Goal: Information Seeking & Learning: Learn about a topic

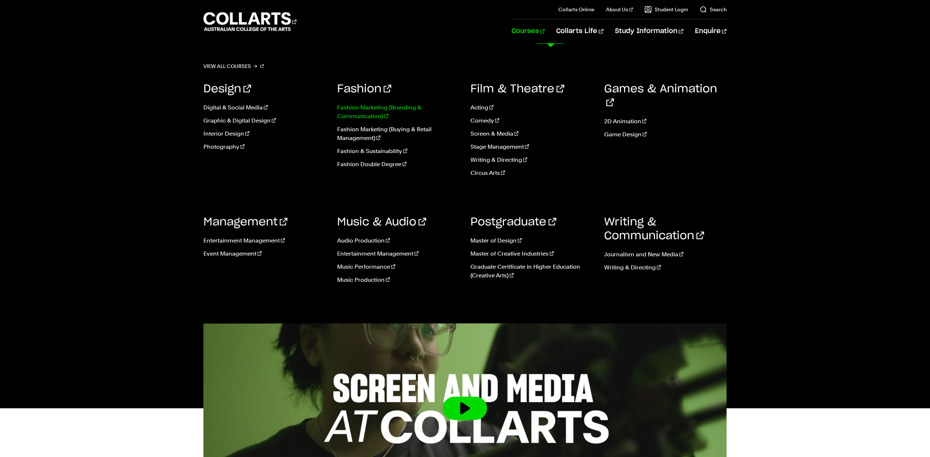
click at [365, 109] on link "Fashion Marketing (Branding & Communication)" at bounding box center [398, 111] width 123 height 17
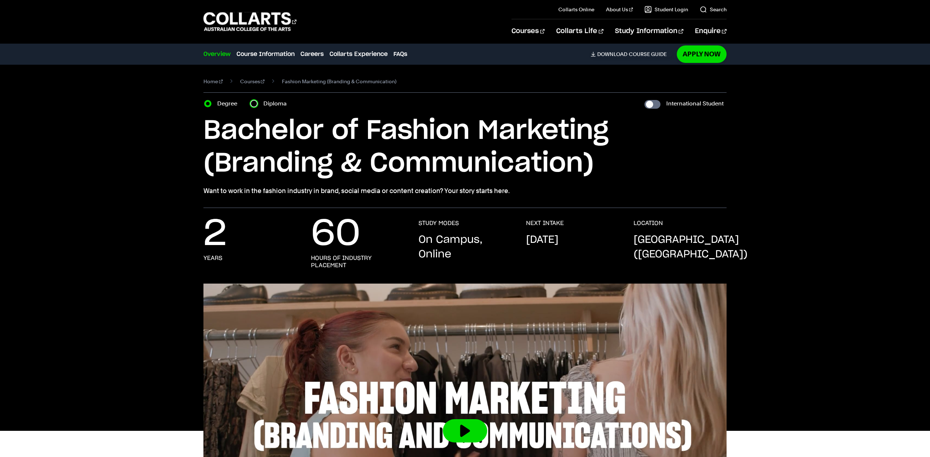
drag, startPoint x: 255, startPoint y: 104, endPoint x: 266, endPoint y: 123, distance: 22.0
click at [255, 104] on input "Diploma" at bounding box center [253, 103] width 7 height 7
radio input "true"
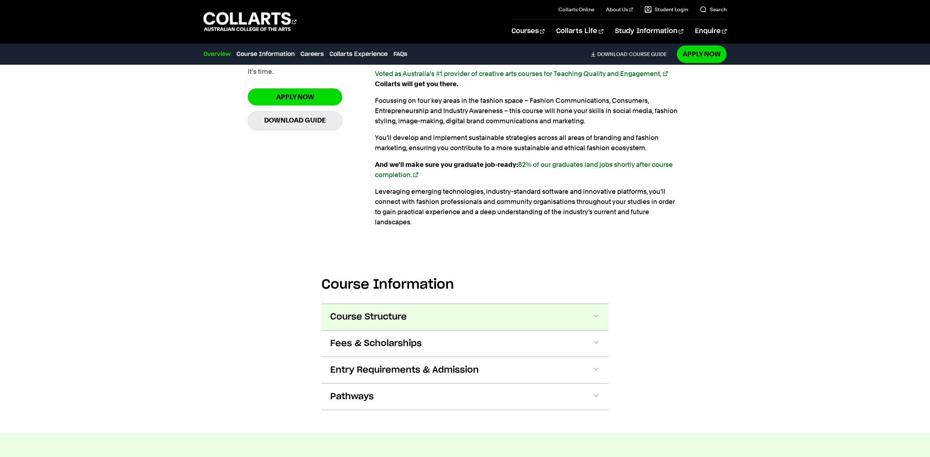
scroll to position [548, 0]
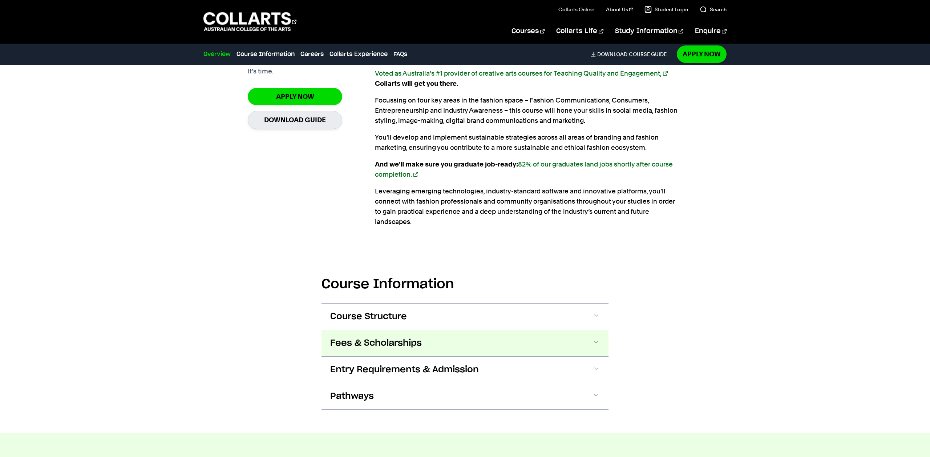
click at [382, 337] on span "Fees & Scholarships" at bounding box center [376, 343] width 92 height 12
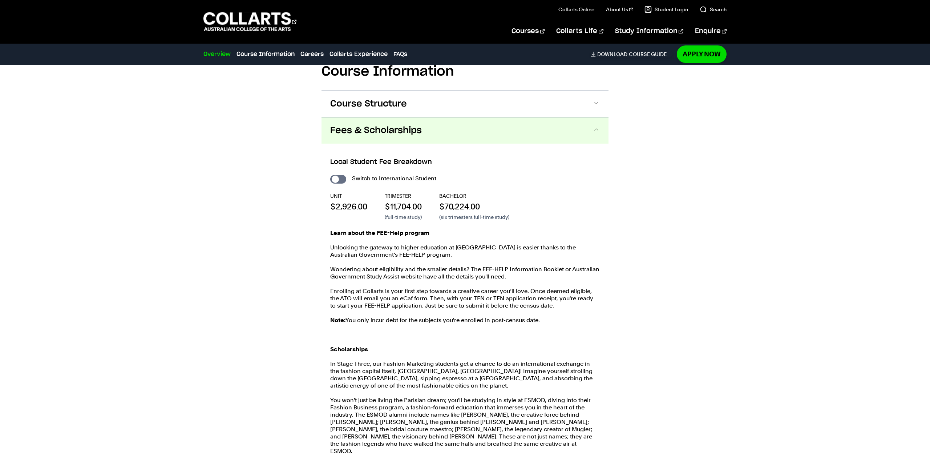
scroll to position [802, 0]
